Goal: Task Accomplishment & Management: Use online tool/utility

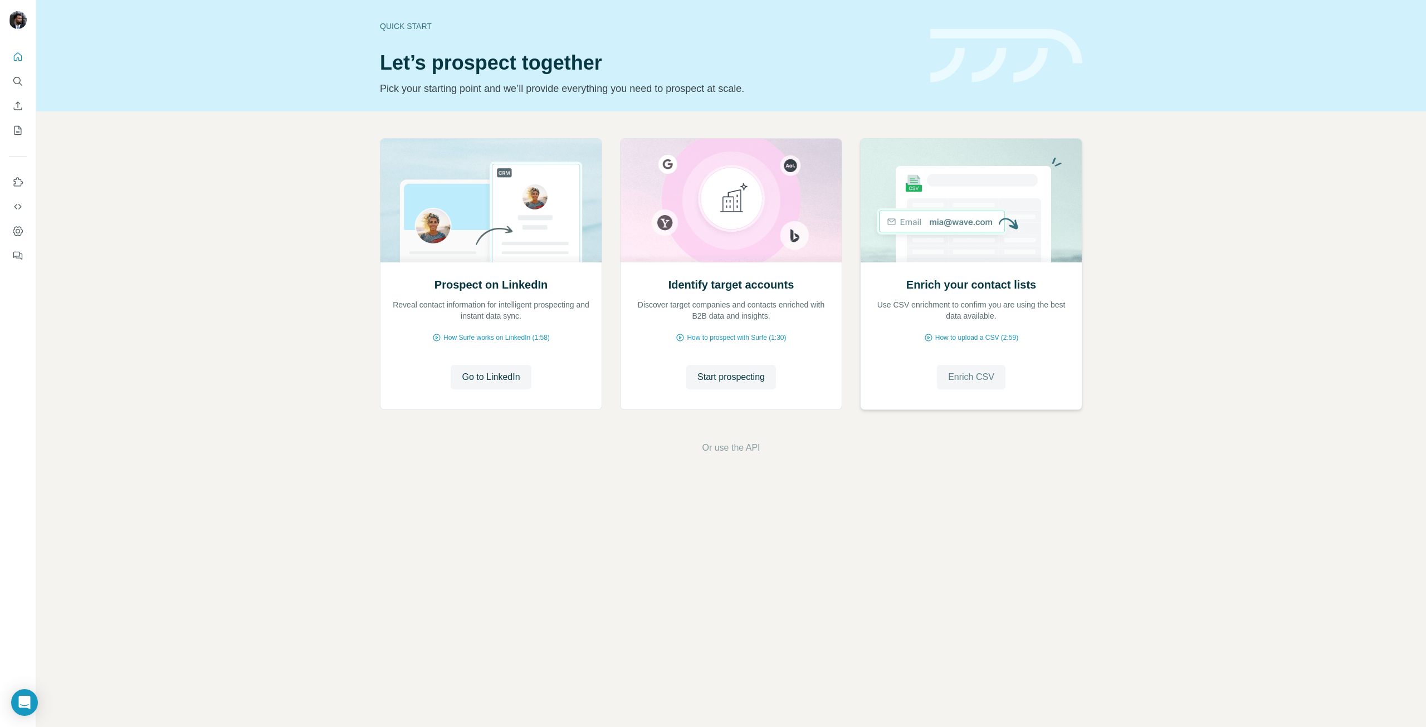
click at [967, 379] on span "Enrich CSV" at bounding box center [971, 376] width 46 height 13
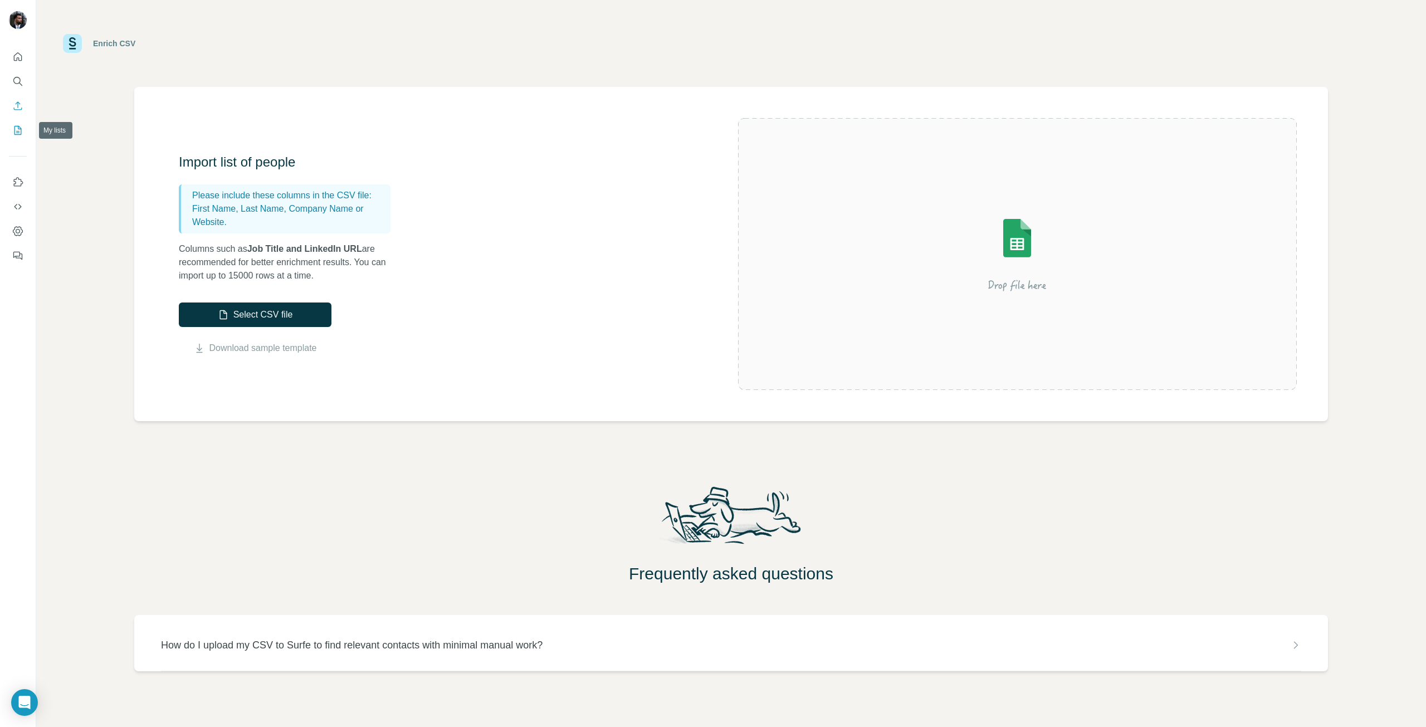
click at [18, 131] on icon "My lists" at bounding box center [19, 129] width 6 height 7
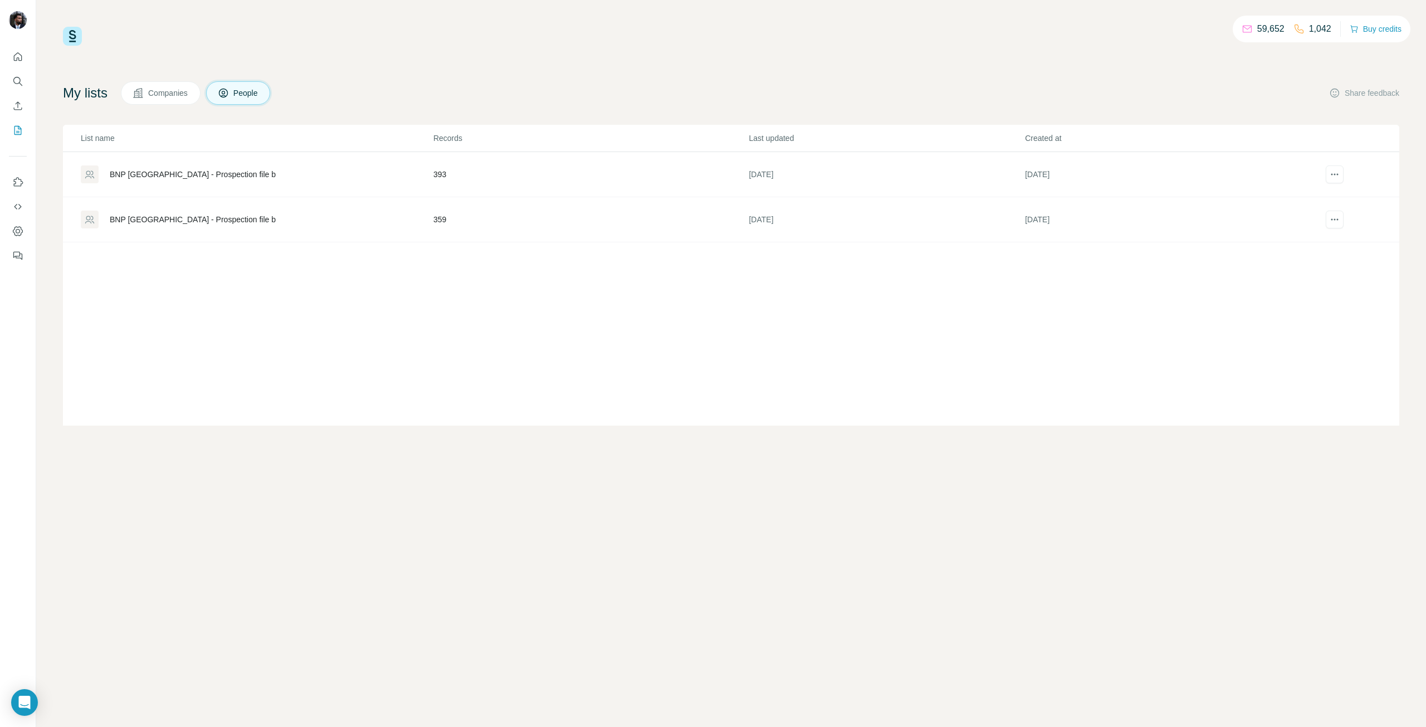
click at [208, 173] on div "BNP [GEOGRAPHIC_DATA] - Prospection file b" at bounding box center [193, 174] width 166 height 11
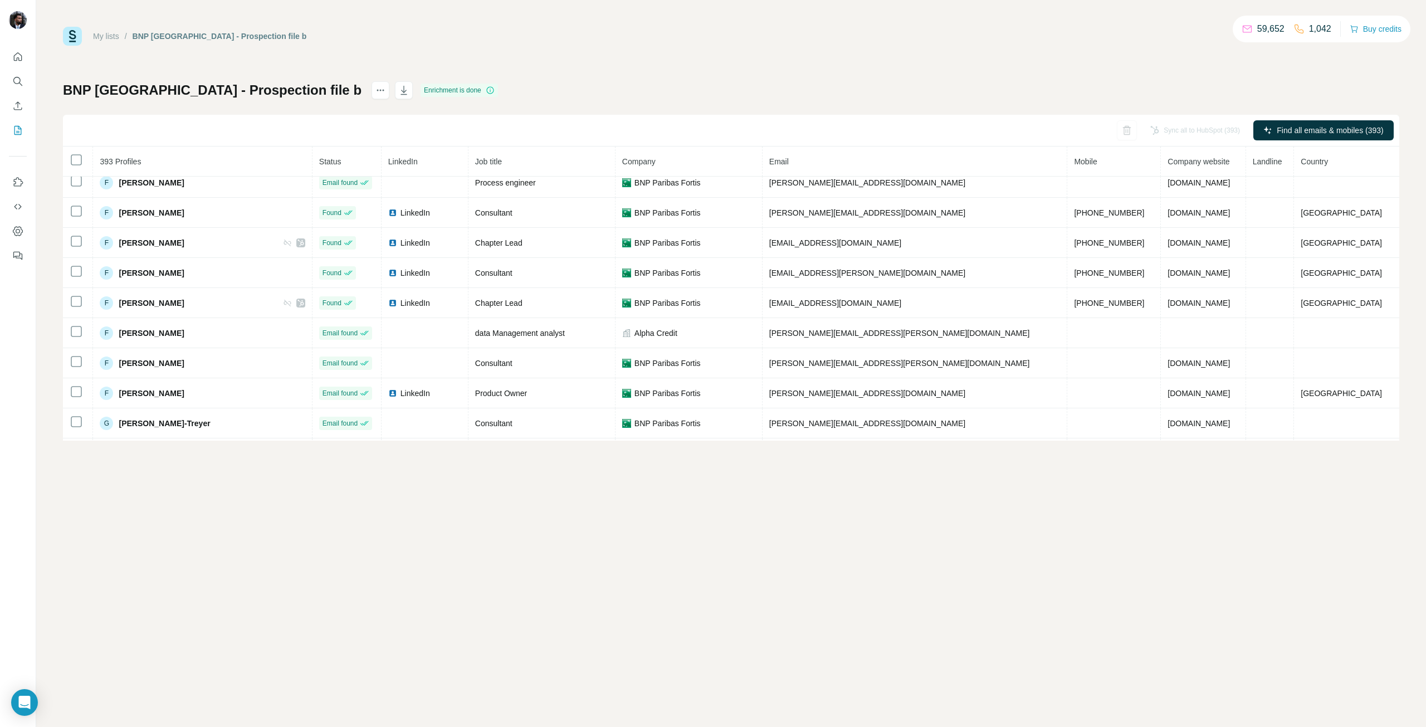
scroll to position [2972, 0]
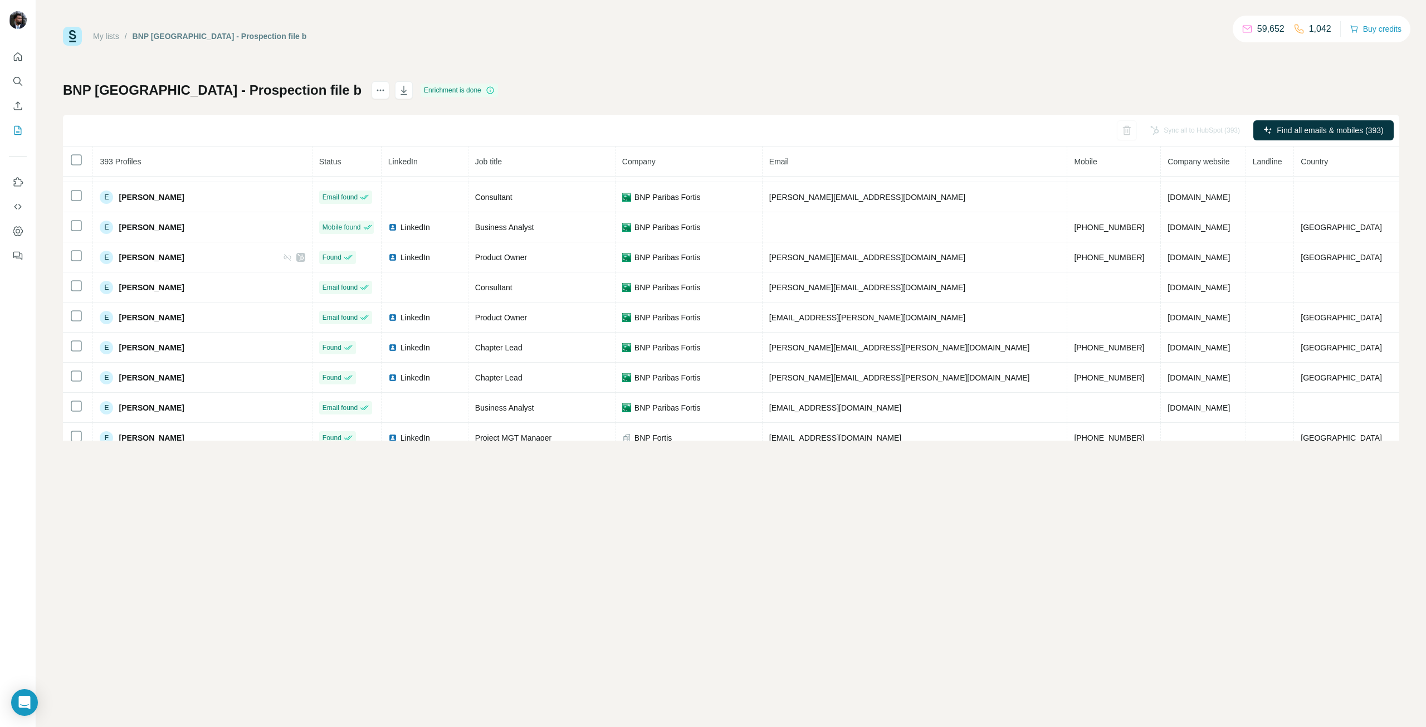
click at [398, 91] on icon "button" at bounding box center [403, 90] width 11 height 11
click at [398, 94] on icon "button" at bounding box center [403, 90] width 11 height 11
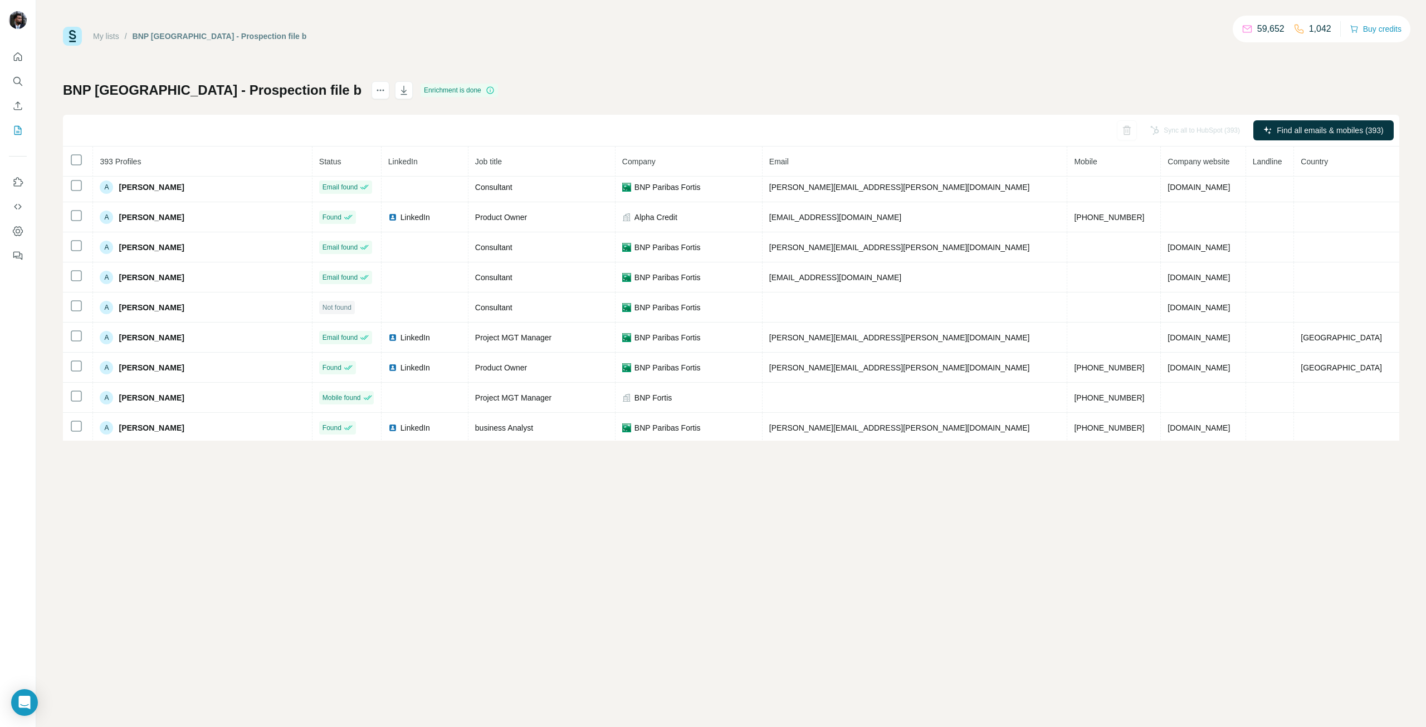
scroll to position [0, 0]
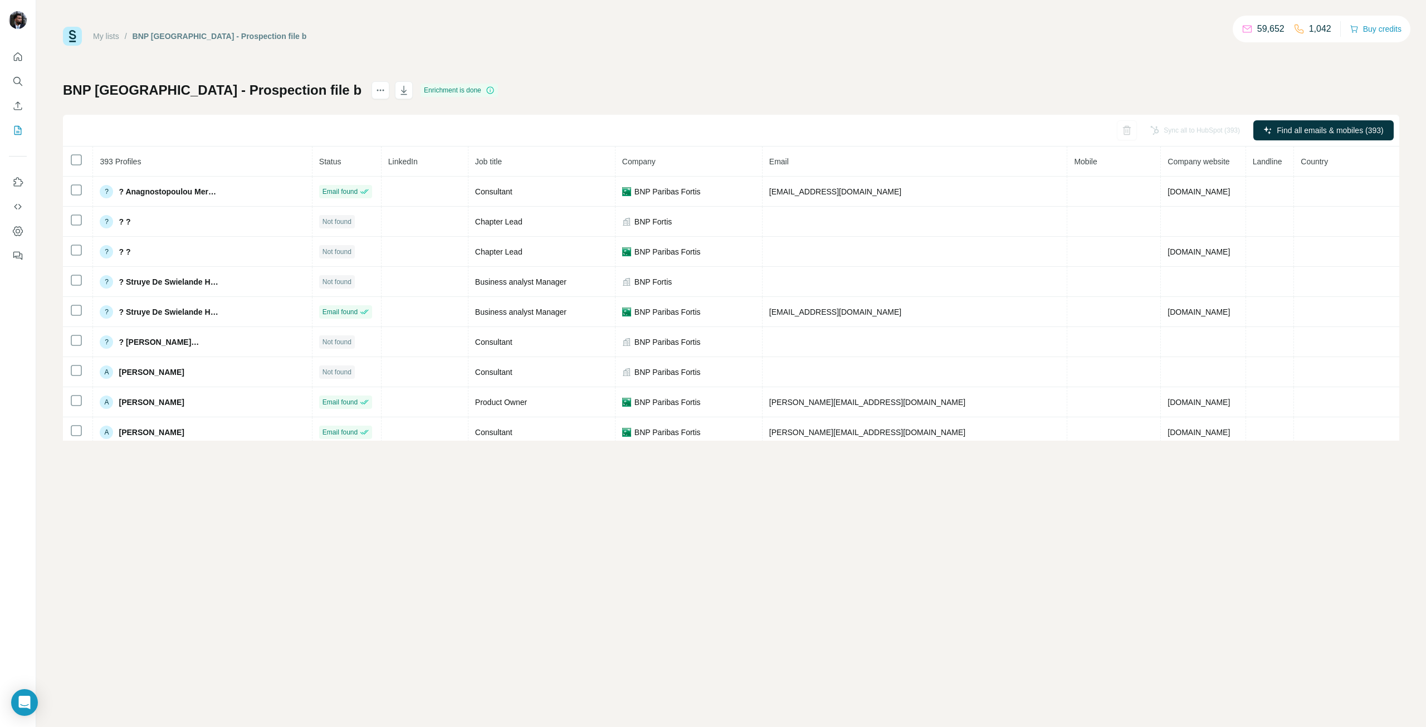
click at [551, 161] on th "Job title" at bounding box center [541, 161] width 147 height 30
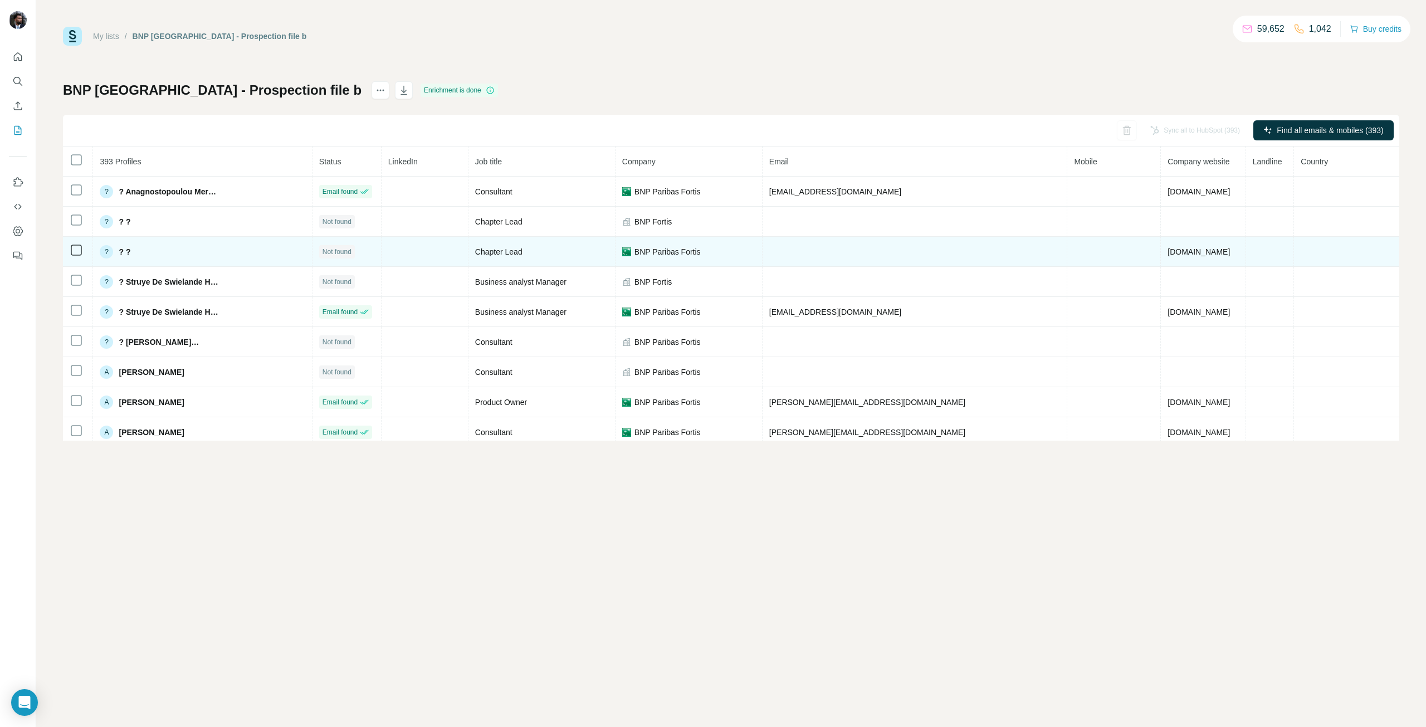
click at [518, 252] on div "Chapter Lead" at bounding box center [541, 251] width 133 height 11
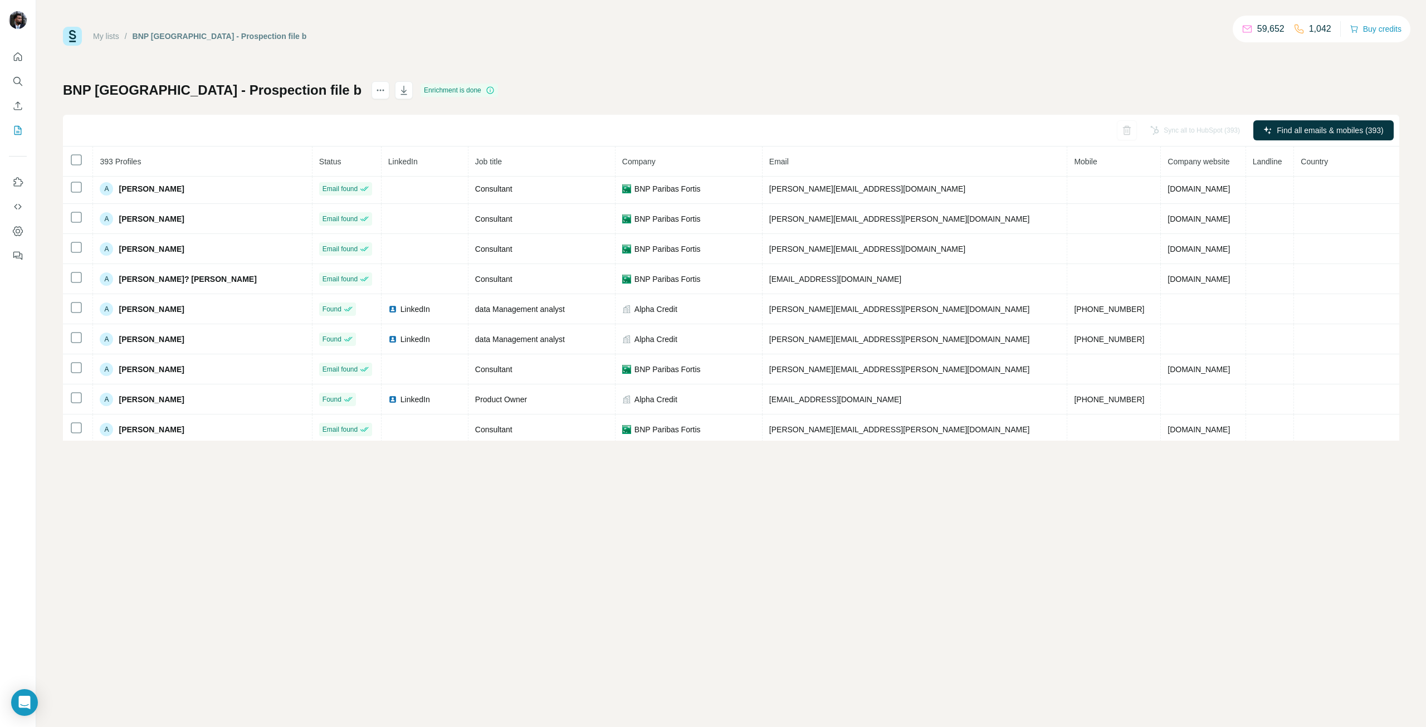
scroll to position [250, 0]
